Goal: Task Accomplishment & Management: Manage account settings

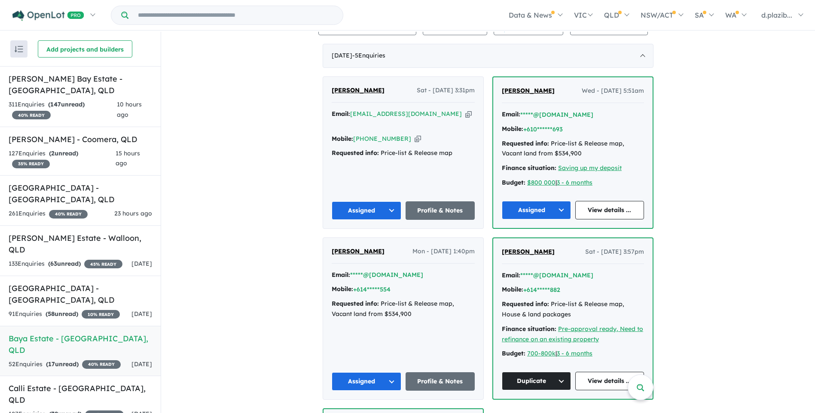
scroll to position [129, 0]
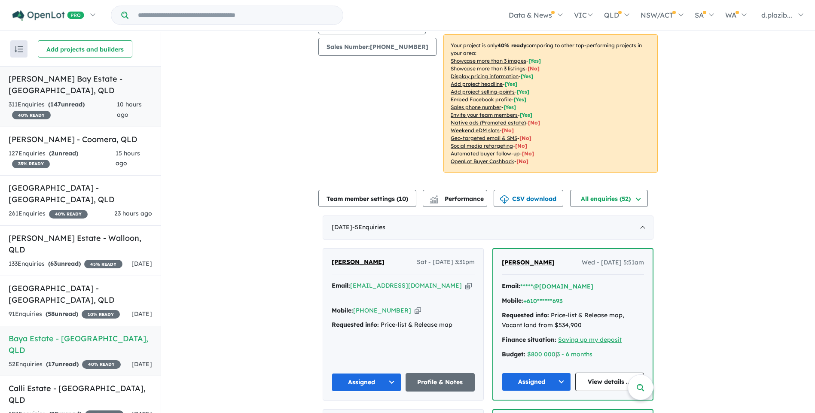
click at [128, 113] on span "10 hours ago" at bounding box center [129, 109] width 25 height 18
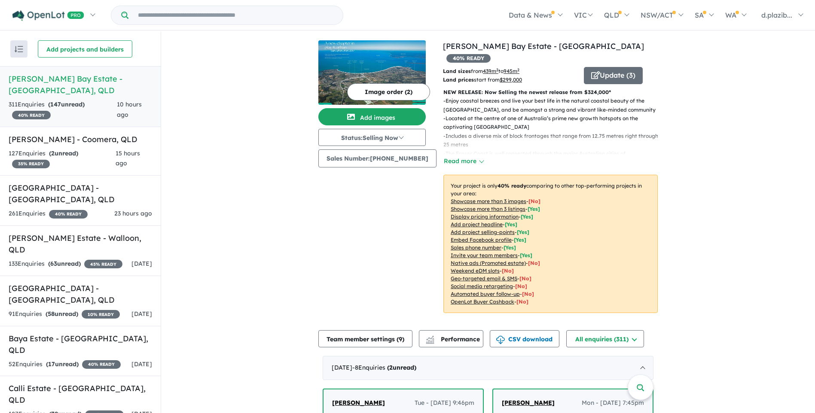
scroll to position [215, 0]
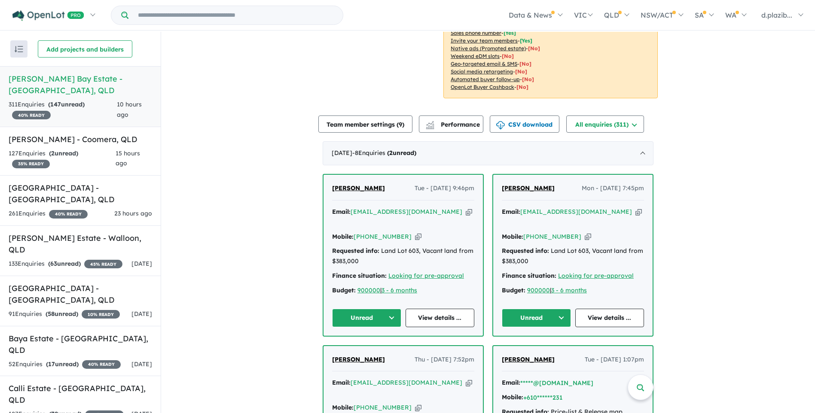
click at [466, 207] on icon "button" at bounding box center [469, 211] width 6 height 9
click at [351, 309] on button "Unread" at bounding box center [366, 318] width 69 height 18
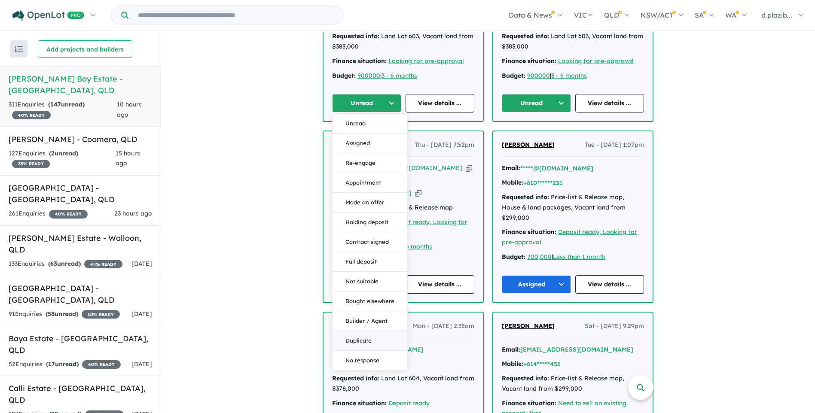
click at [357, 331] on button "Duplicate" at bounding box center [369, 341] width 75 height 20
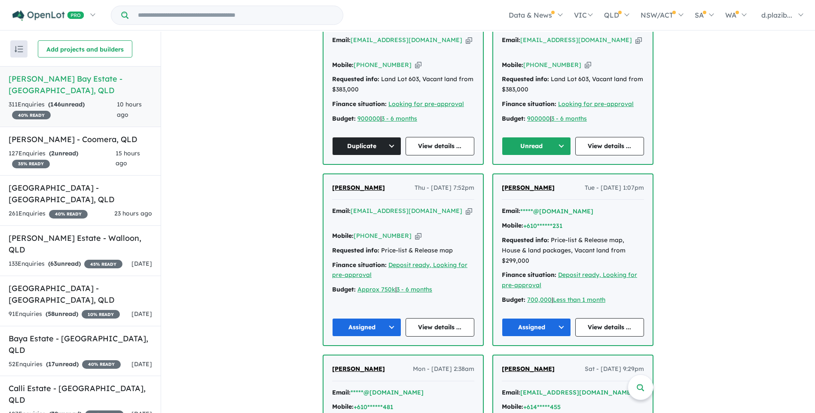
scroll to position [301, 0]
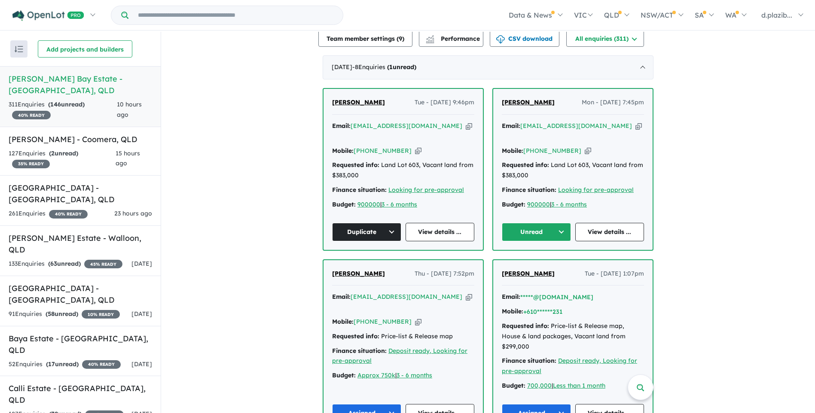
click at [635, 122] on icon "button" at bounding box center [638, 126] width 6 height 9
click at [535, 223] on button "Unread" at bounding box center [536, 232] width 69 height 18
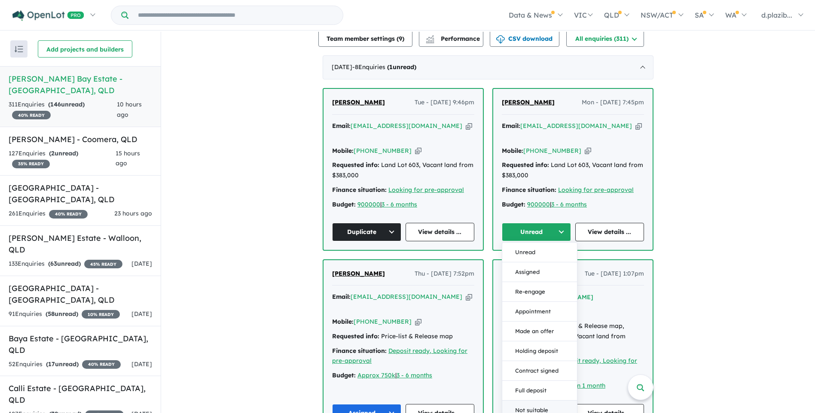
scroll to position [429, 0]
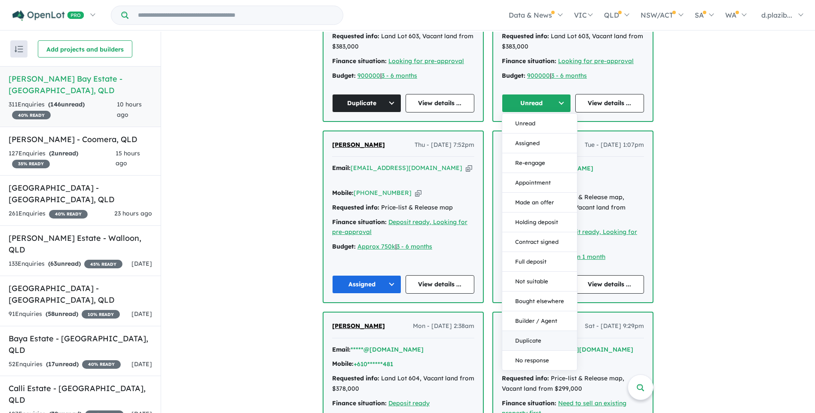
click at [528, 331] on button "Duplicate" at bounding box center [539, 341] width 75 height 20
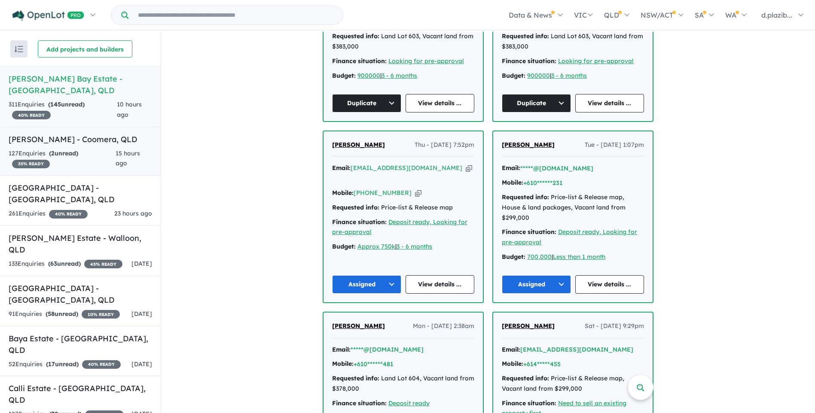
click at [105, 147] on link "[PERSON_NAME] - Coomera , QLD 127 Enquir ies ( 2 unread) 35 % READY 15 hours ago" at bounding box center [80, 151] width 161 height 49
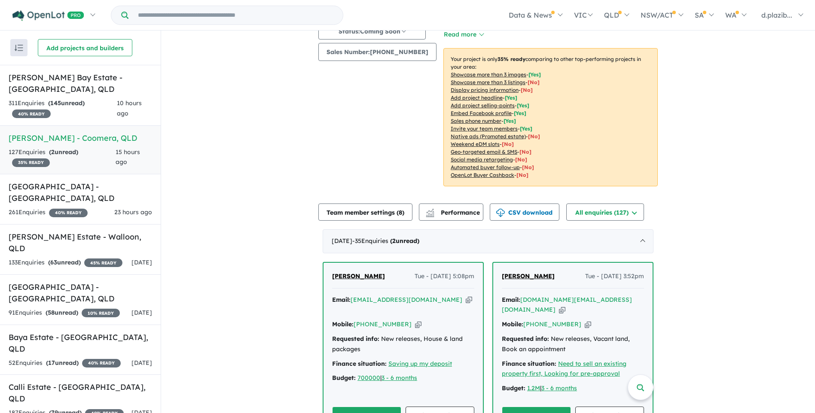
scroll to position [294, 0]
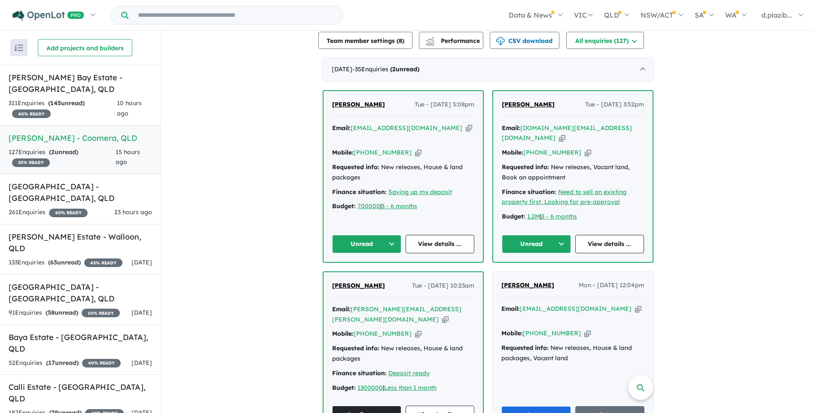
click at [466, 124] on icon "button" at bounding box center [469, 128] width 6 height 9
drag, startPoint x: 429, startPoint y: 122, endPoint x: 45, endPoint y: 124, distance: 384.4
click at [466, 124] on icon "button" at bounding box center [469, 128] width 6 height 9
drag, startPoint x: 406, startPoint y: 137, endPoint x: 321, endPoint y: 165, distance: 90.2
click at [415, 148] on icon "button" at bounding box center [418, 152] width 6 height 9
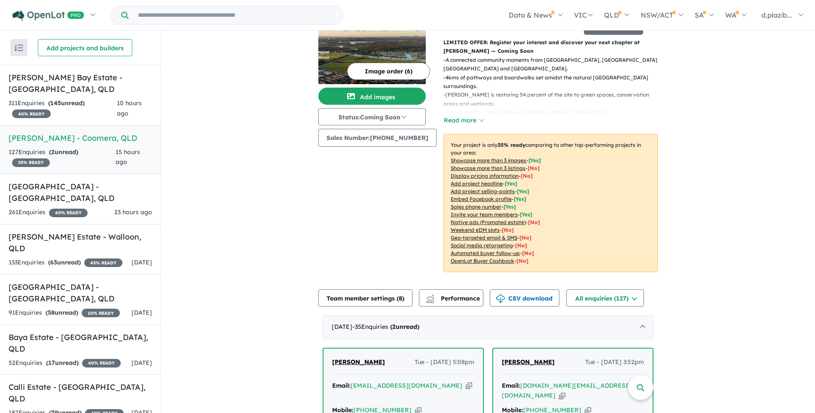
scroll to position [251, 0]
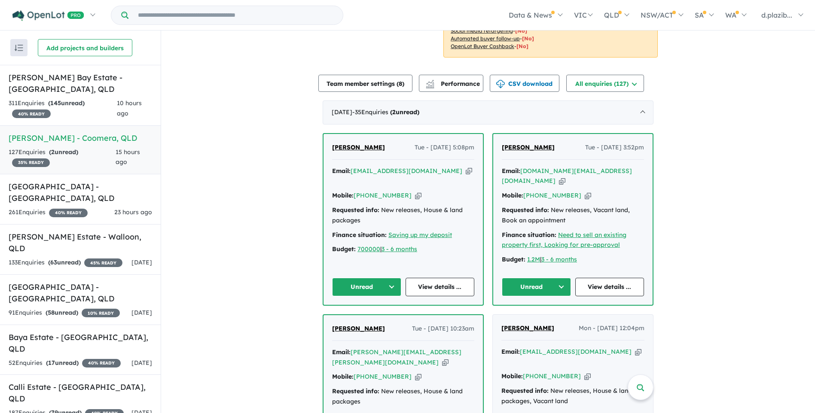
click at [365, 278] on button "Unread" at bounding box center [366, 287] width 69 height 18
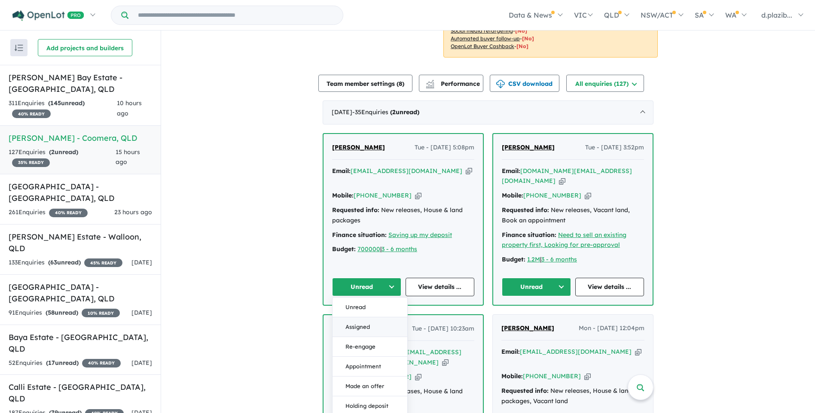
click at [375, 317] on button "Assigned" at bounding box center [369, 327] width 75 height 20
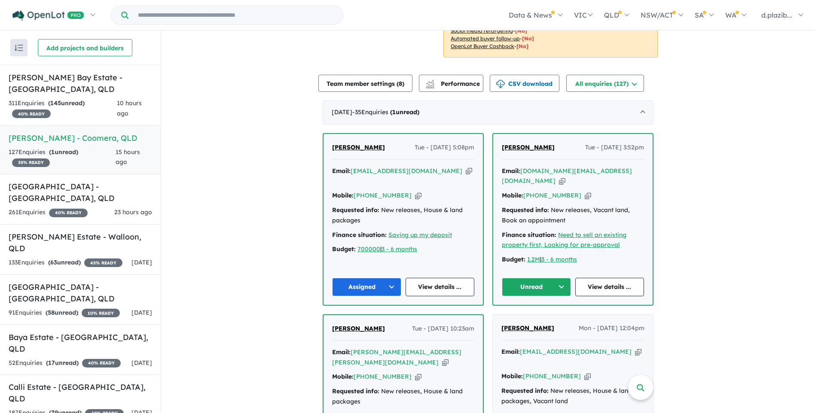
click at [565, 177] on icon "button" at bounding box center [562, 181] width 6 height 9
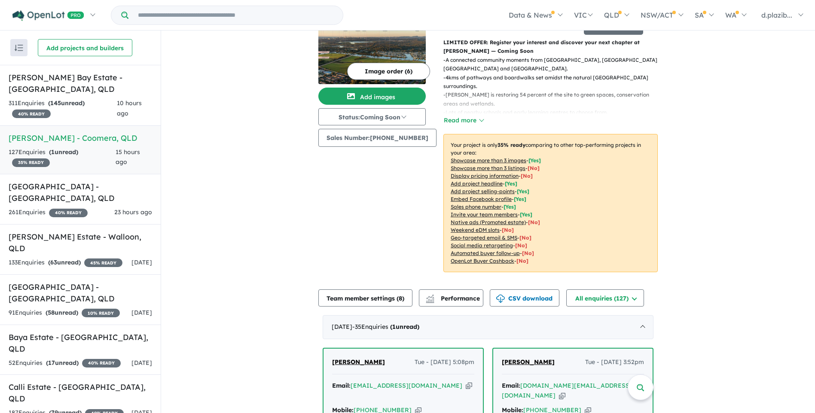
scroll to position [208, 0]
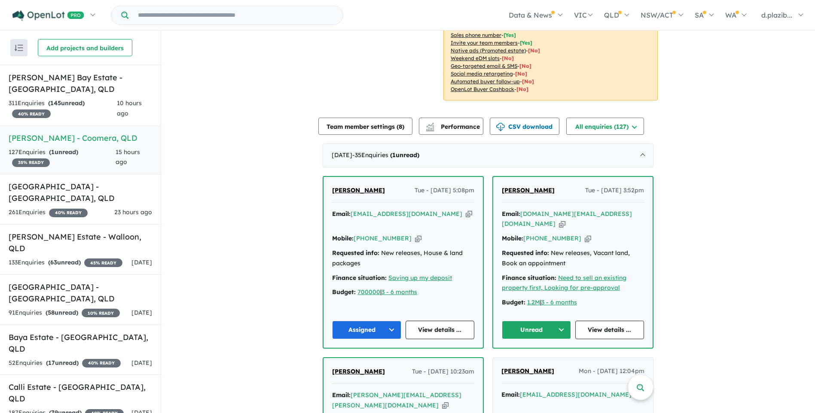
click at [578, 209] on div "Email: [DOMAIN_NAME][EMAIL_ADDRESS][DOMAIN_NAME] Copied!" at bounding box center [573, 219] width 142 height 21
click at [565, 219] on icon "button" at bounding box center [562, 223] width 6 height 9
click at [584, 234] on icon "button" at bounding box center [587, 238] width 6 height 9
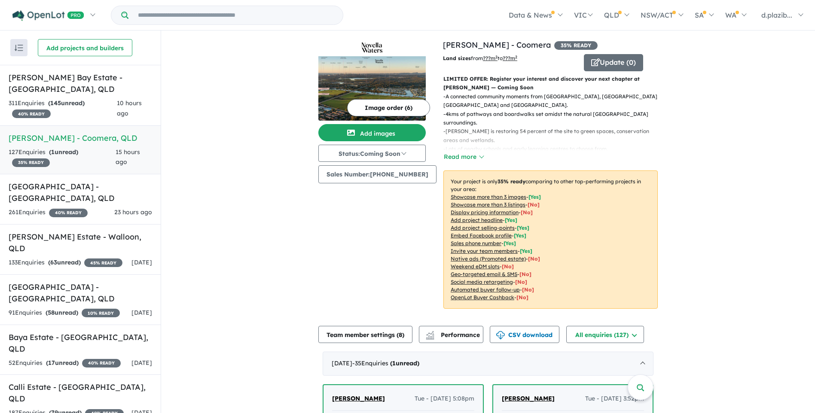
scroll to position [172, 0]
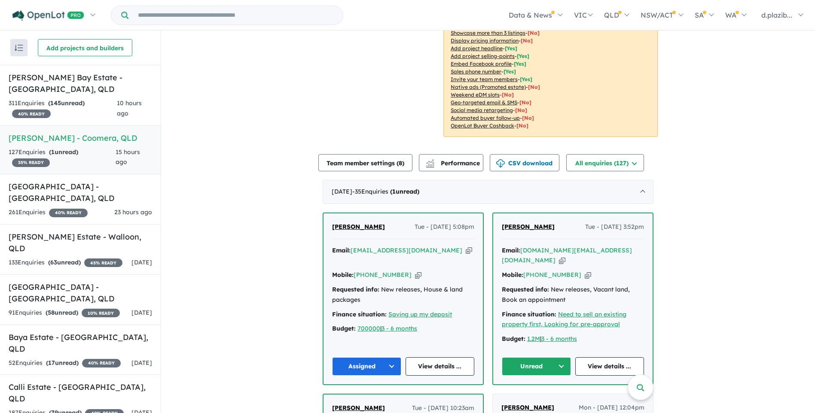
drag, startPoint x: 542, startPoint y: 349, endPoint x: 533, endPoint y: 347, distance: 9.4
click at [536, 357] on button "Unread" at bounding box center [536, 366] width 69 height 18
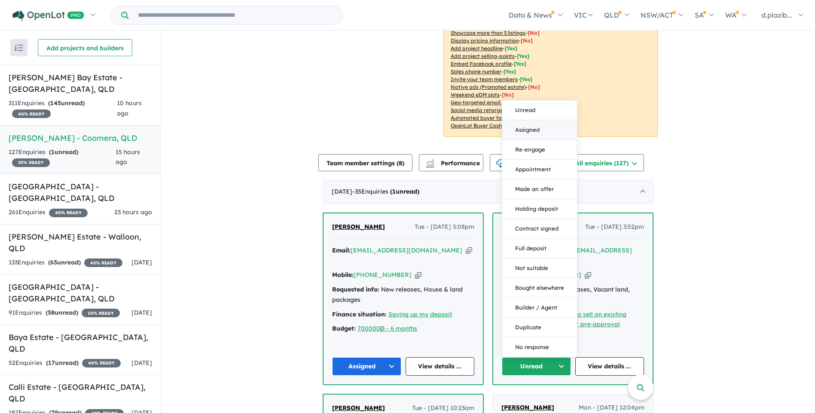
click at [535, 120] on button "Assigned" at bounding box center [539, 130] width 75 height 20
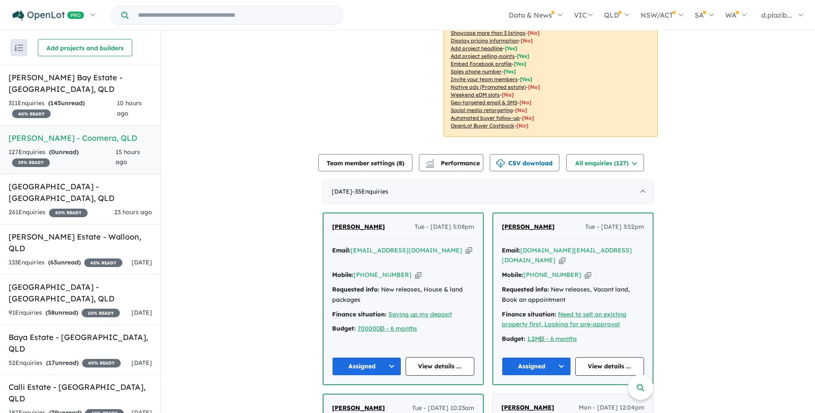
scroll to position [344, 0]
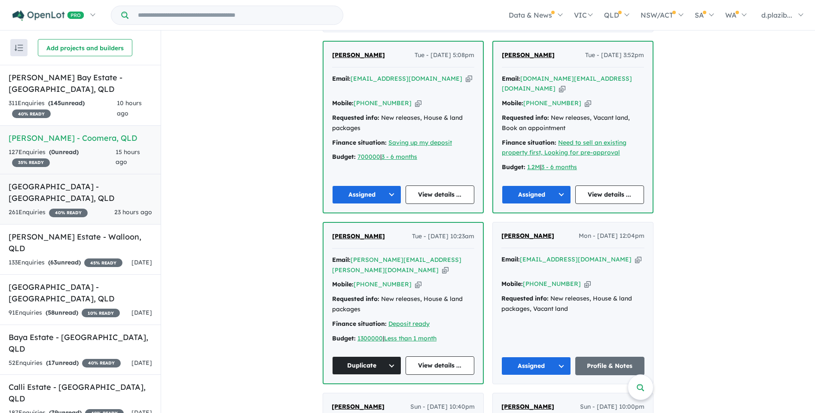
click at [104, 192] on h5 "[GEOGRAPHIC_DATA] - [GEOGRAPHIC_DATA] , [GEOGRAPHIC_DATA]" at bounding box center [80, 192] width 143 height 23
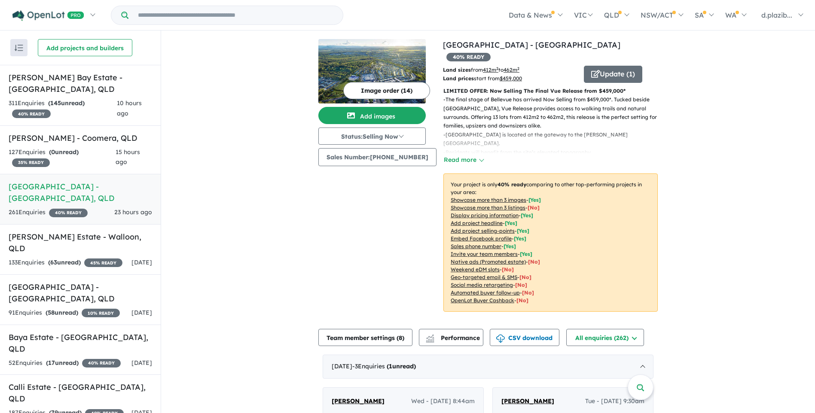
scroll to position [172, 0]
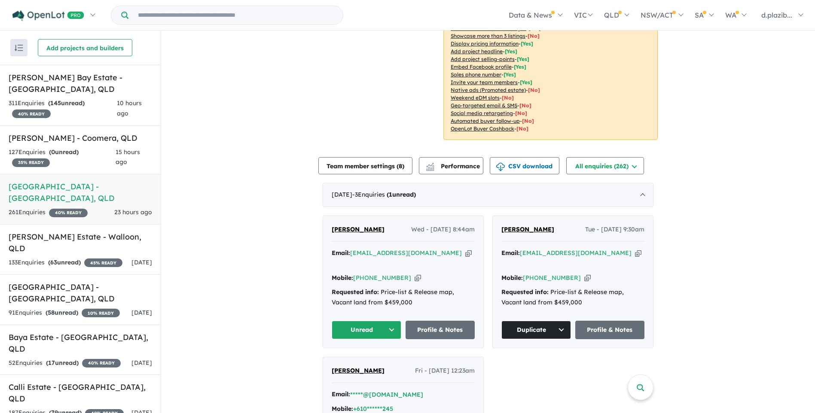
click at [465, 249] on icon "button" at bounding box center [468, 253] width 6 height 9
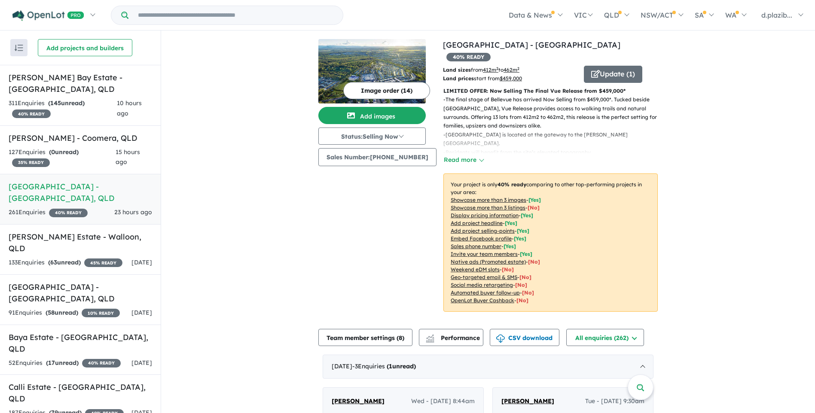
scroll to position [215, 0]
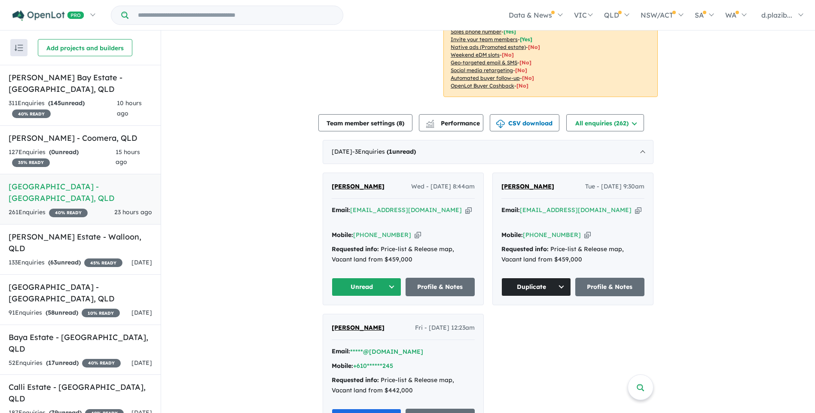
click at [374, 278] on button "Unread" at bounding box center [367, 287] width 70 height 18
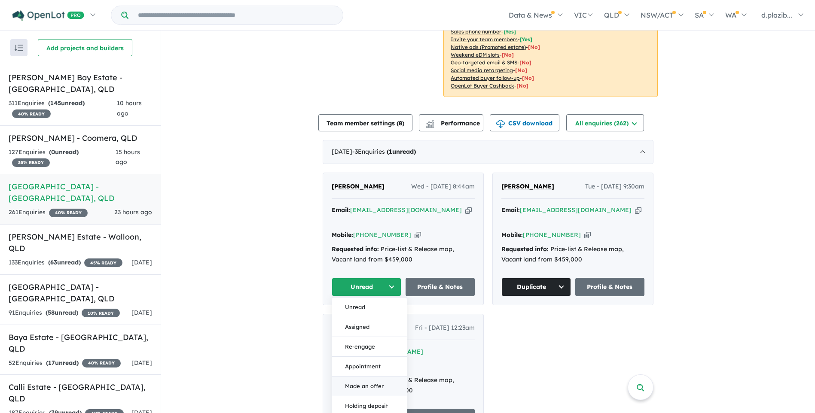
scroll to position [429, 0]
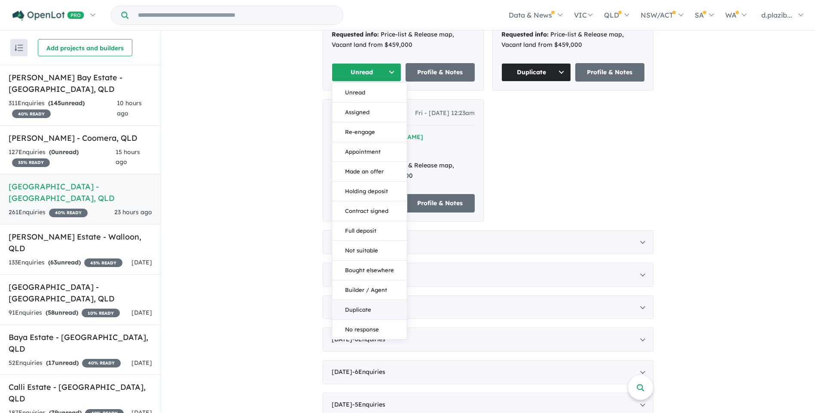
click at [368, 300] on button "Duplicate" at bounding box center [369, 310] width 75 height 20
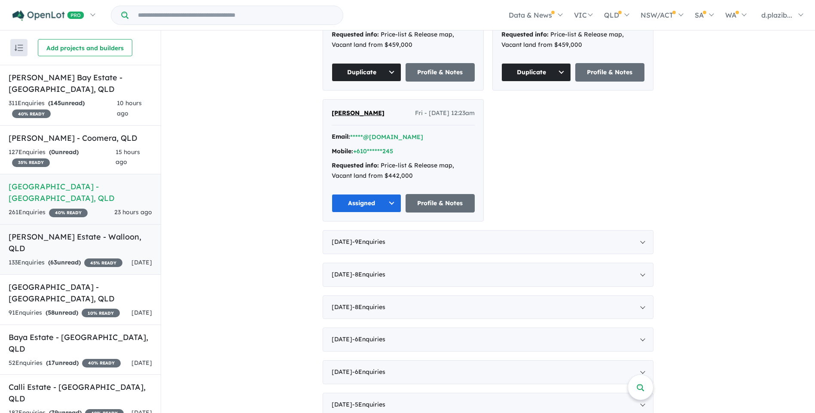
click at [116, 258] on div "133 Enquir ies ( 63 unread) 45 % READY" at bounding box center [66, 263] width 114 height 10
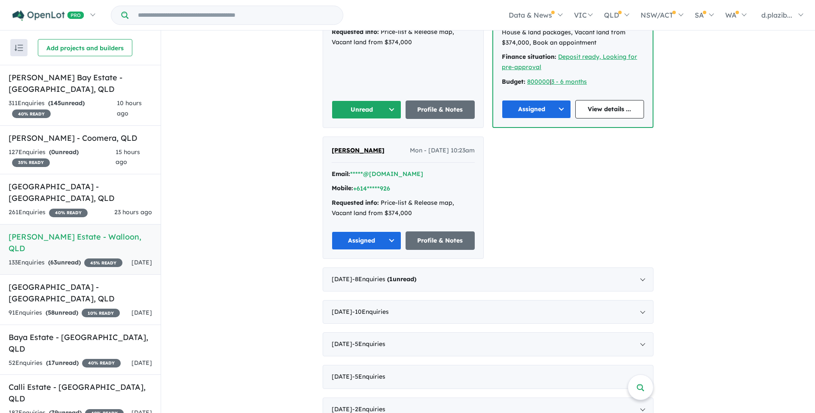
scroll to position [172, 0]
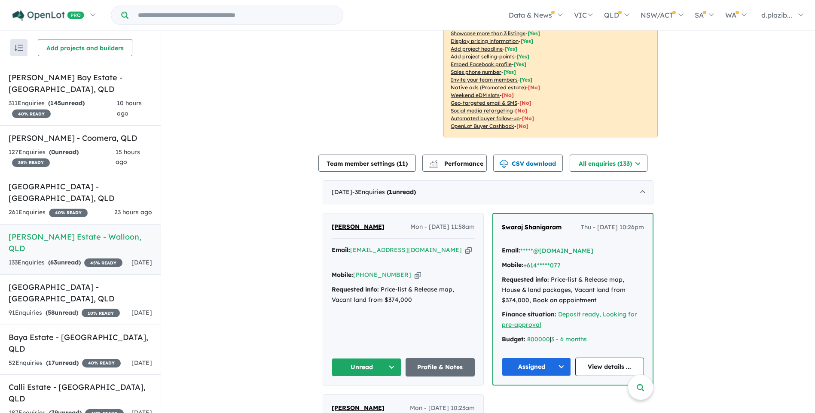
click at [465, 248] on icon "button" at bounding box center [468, 250] width 6 height 9
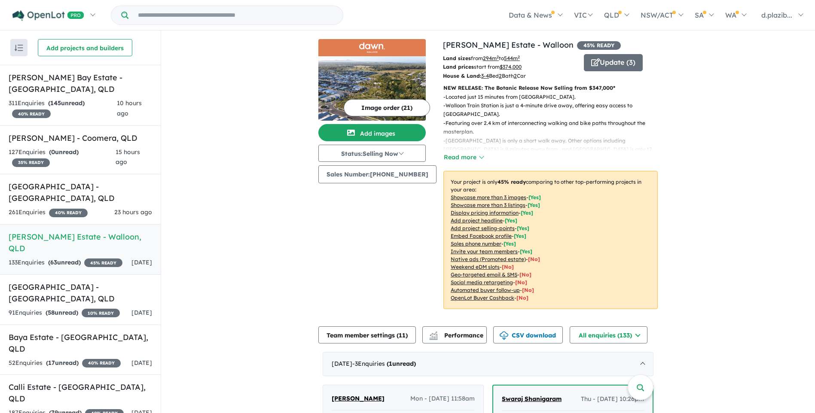
scroll to position [258, 0]
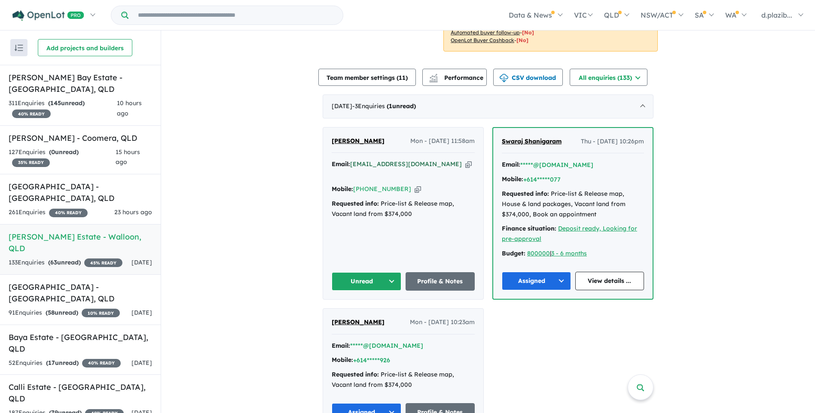
drag, startPoint x: 441, startPoint y: 163, endPoint x: 387, endPoint y: 164, distance: 53.3
click at [465, 163] on icon "button" at bounding box center [468, 164] width 6 height 9
click at [411, 184] on div "Mobile: [PHONE_NUMBER] Copied!" at bounding box center [403, 189] width 143 height 10
click at [414, 185] on icon "button" at bounding box center [417, 189] width 6 height 9
click at [355, 275] on button "Unread" at bounding box center [367, 281] width 70 height 18
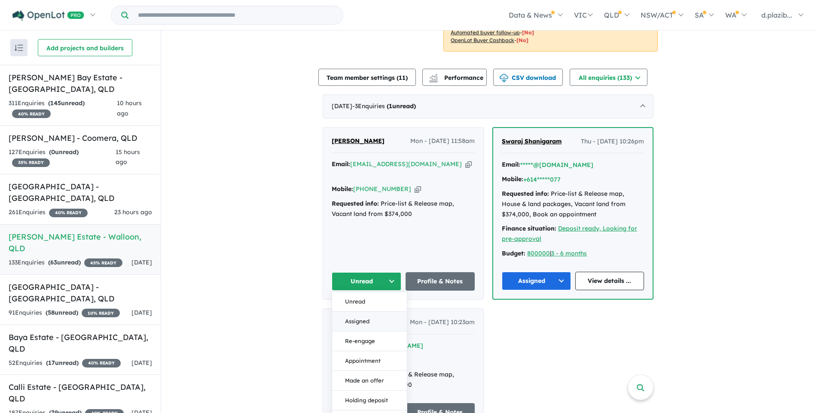
click at [367, 323] on button "Assigned" at bounding box center [369, 322] width 75 height 20
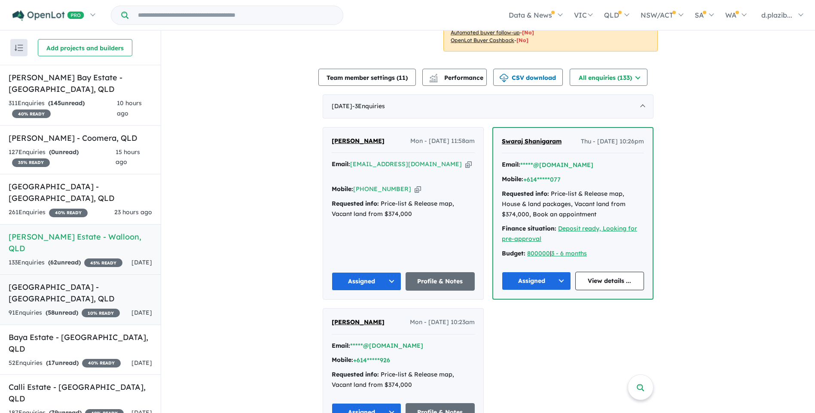
click at [116, 291] on h5 "[GEOGRAPHIC_DATA] - [GEOGRAPHIC_DATA] , [GEOGRAPHIC_DATA]" at bounding box center [80, 292] width 143 height 23
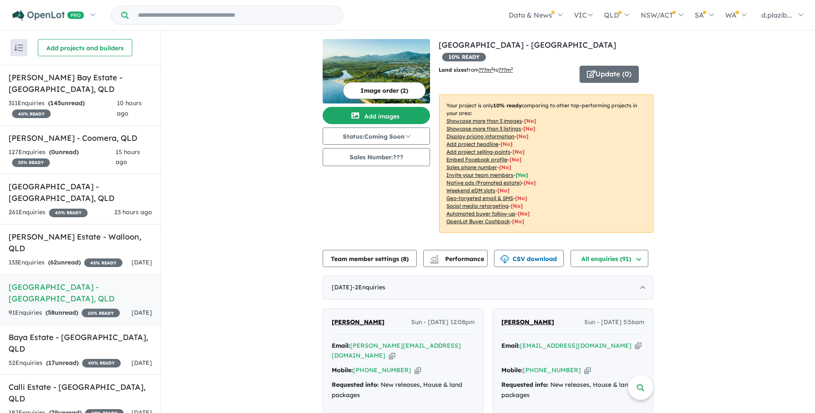
scroll to position [55, 0]
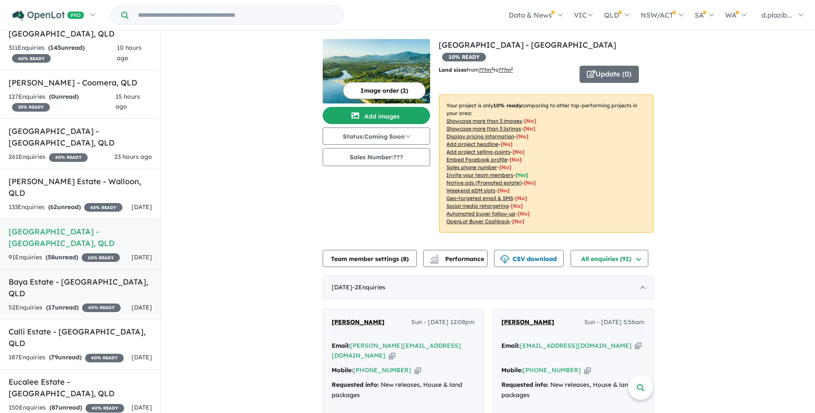
click at [80, 276] on h5 "Baya Estate - [GEOGRAPHIC_DATA] , [GEOGRAPHIC_DATA]" at bounding box center [80, 287] width 143 height 23
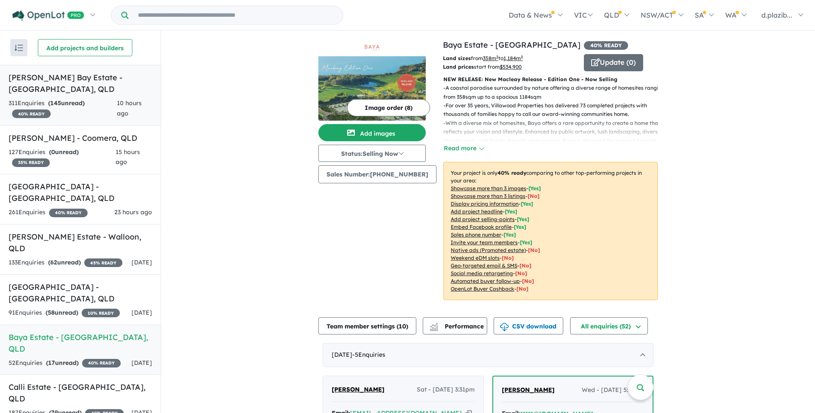
click at [93, 73] on h5 "[PERSON_NAME] Bay Estate - [GEOGRAPHIC_DATA] , [GEOGRAPHIC_DATA]" at bounding box center [80, 83] width 143 height 23
